Goal: Task Accomplishment & Management: Complete application form

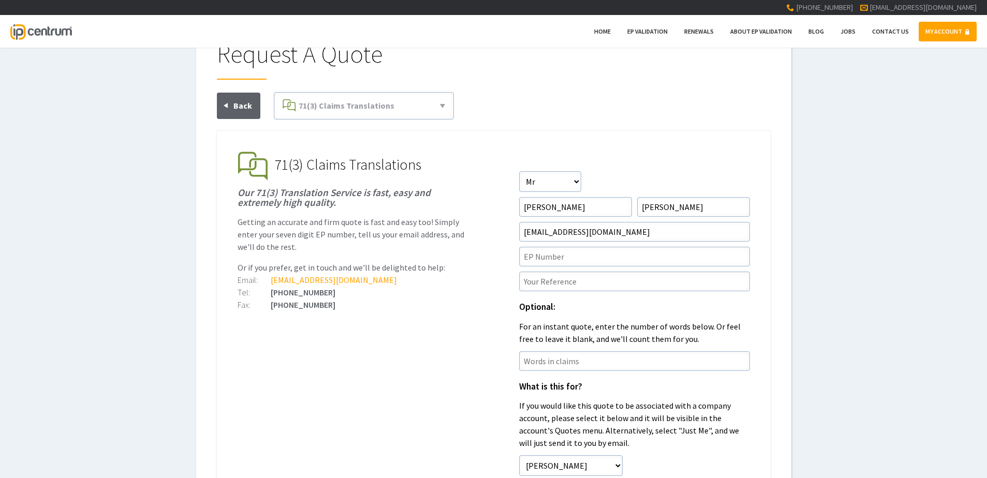
scroll to position [52, 0]
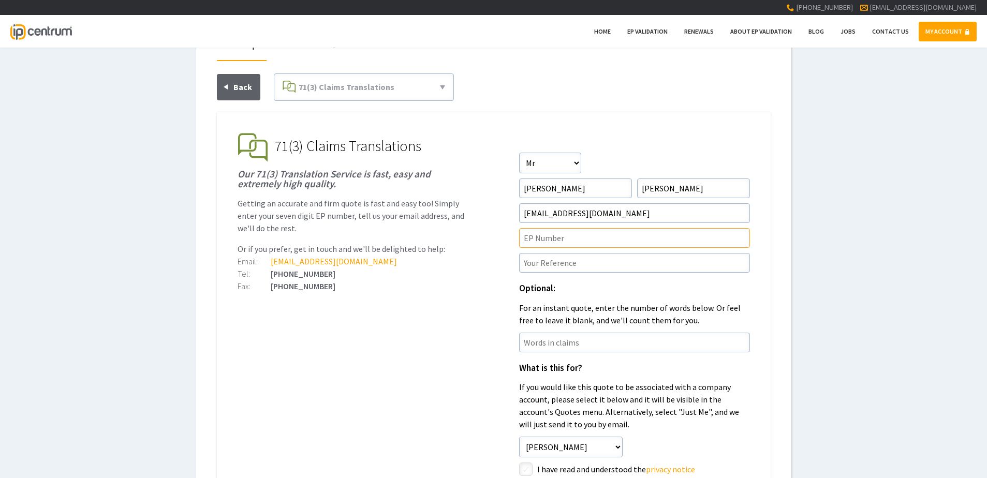
click at [584, 241] on input"] "text" at bounding box center [634, 238] width 231 height 20
click at [569, 247] on input"] "text" at bounding box center [634, 238] width 231 height 20
paste input"] "4391528"
type input"] "EP4391528"
click at [545, 265] on input"] "text" at bounding box center [634, 263] width 231 height 20
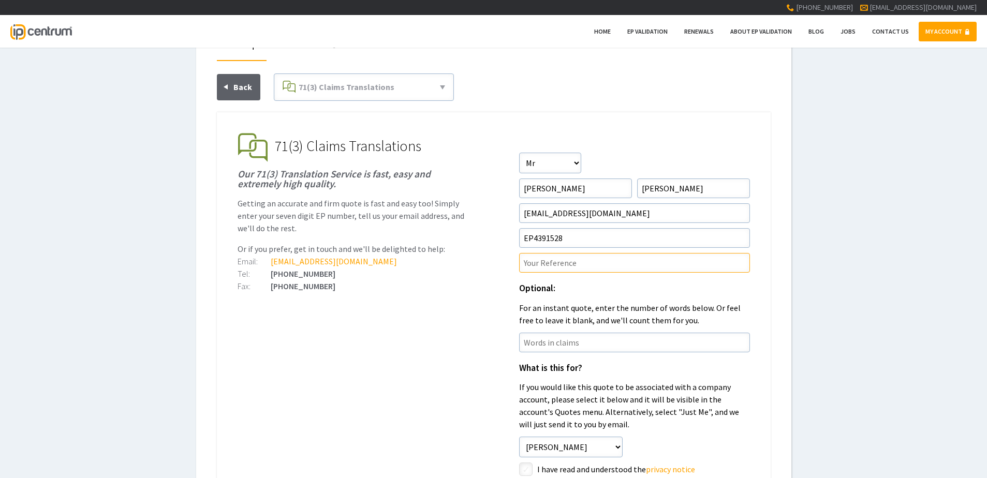
paste input"] "P46315EPN1"
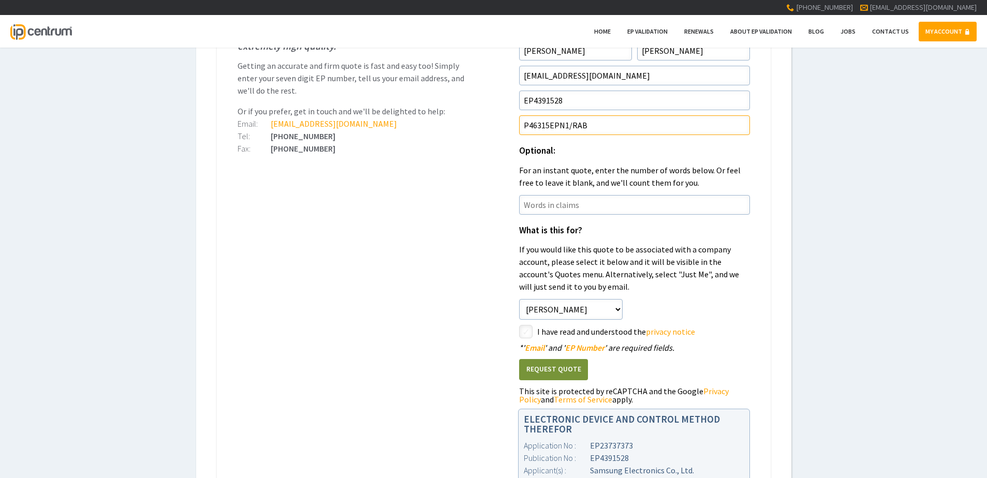
scroll to position [207, 0]
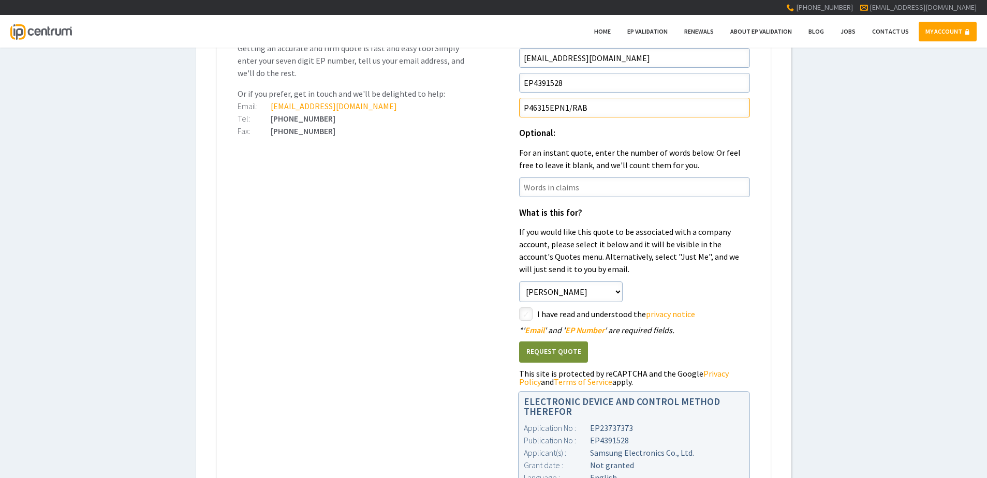
type input"] "P46315EPN1/RAB"
click at [525, 314] on input"] "checkbox" at bounding box center [527, 315] width 12 height 12
checkbox input"] "true"
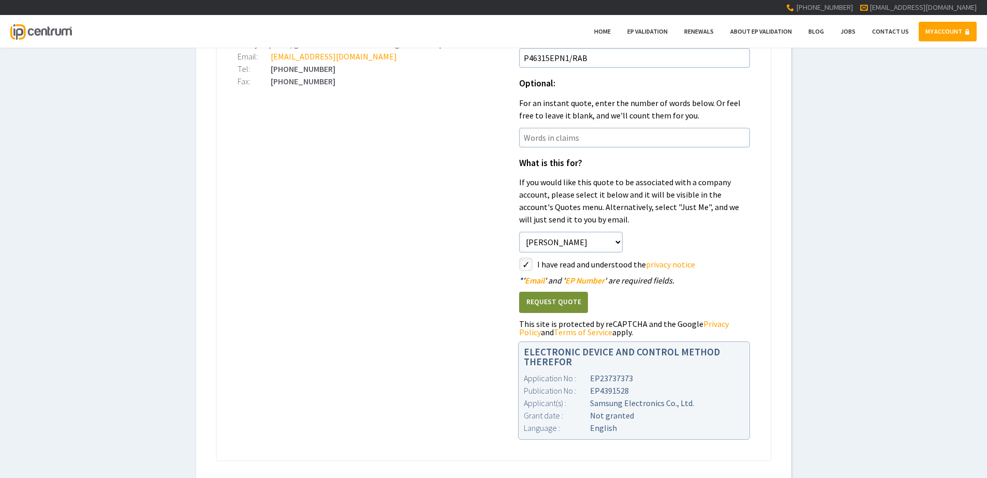
scroll to position [259, 0]
click at [556, 308] on button "Request Quote" at bounding box center [553, 300] width 69 height 21
